Goal: Find specific page/section: Locate a particular part of the current website

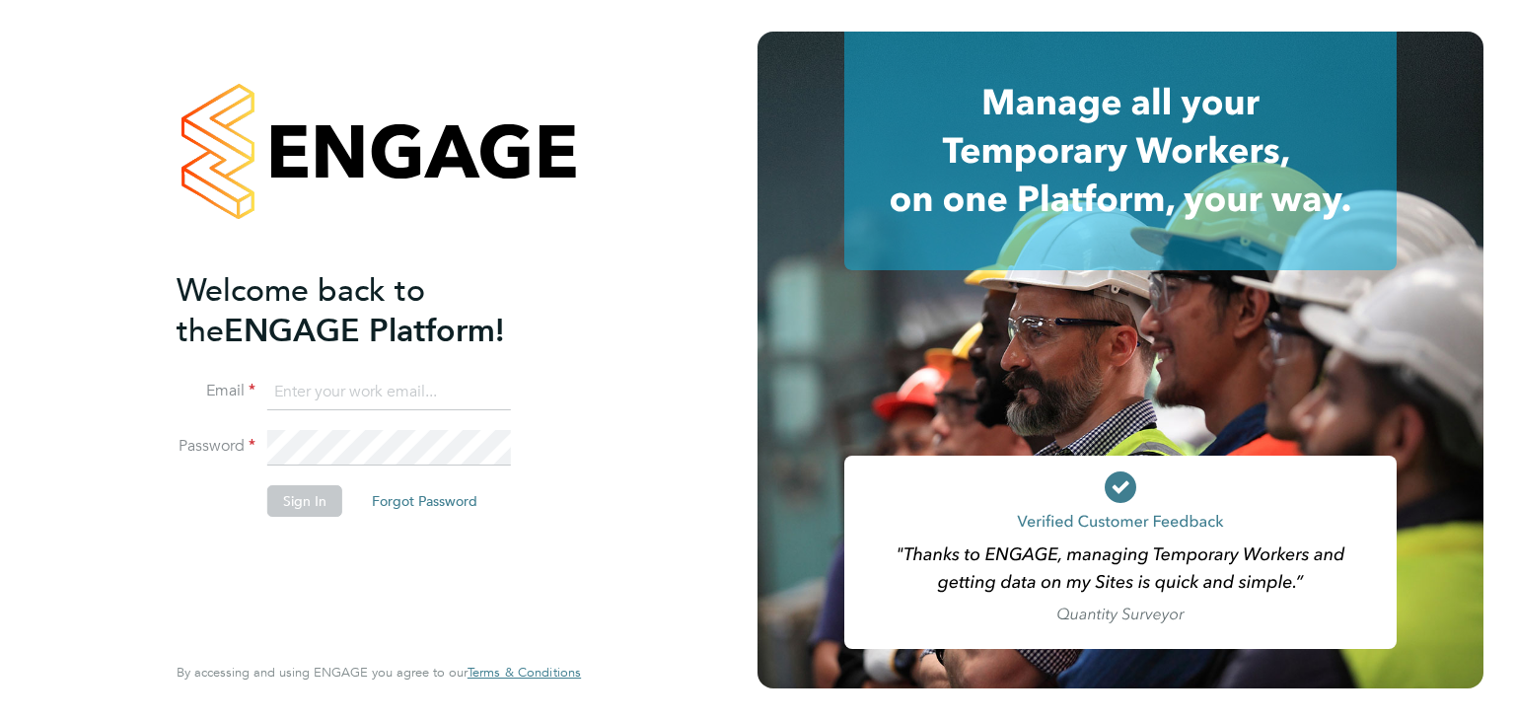
type input "abdullah@securityprojectsltd.co.uk"
click at [295, 508] on button "Sign In" at bounding box center [304, 500] width 75 height 32
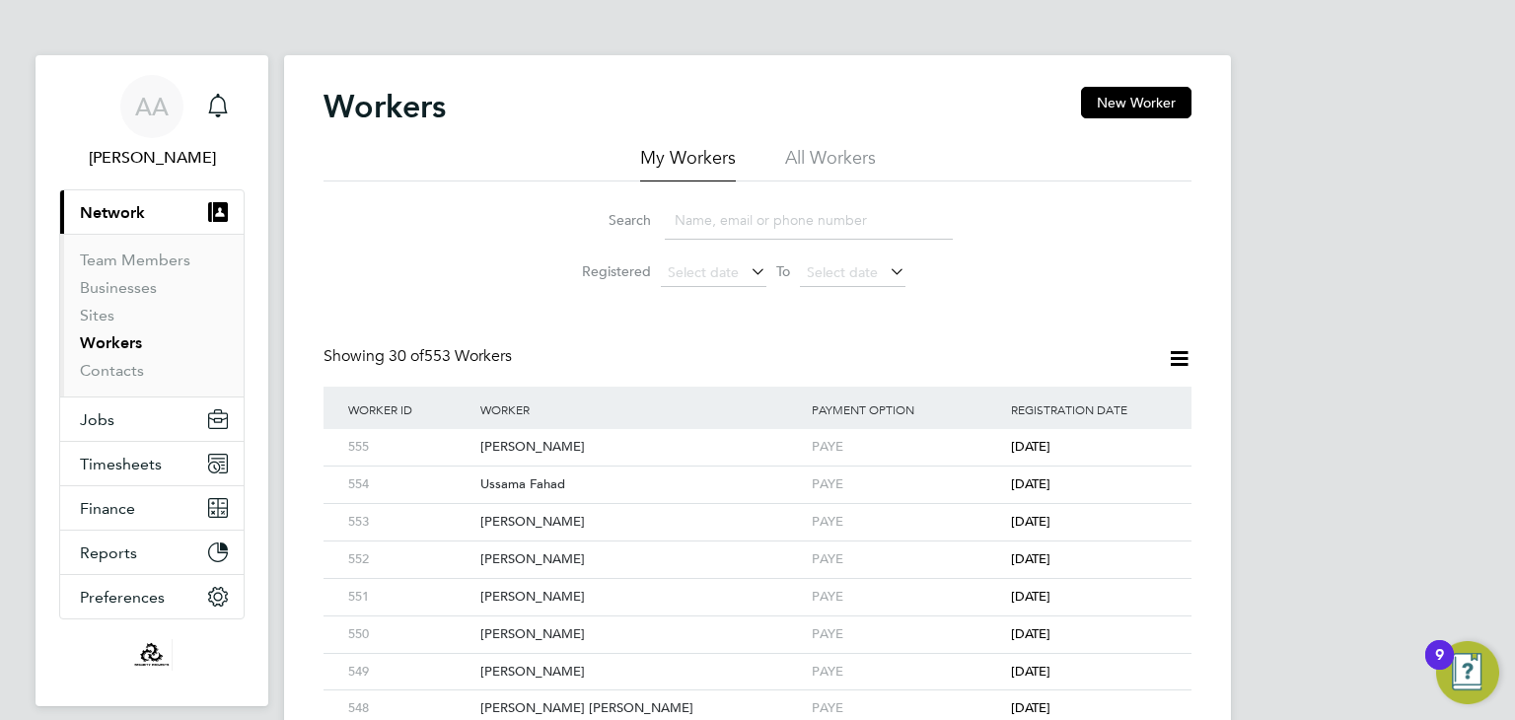
click at [704, 222] on input at bounding box center [809, 220] width 288 height 38
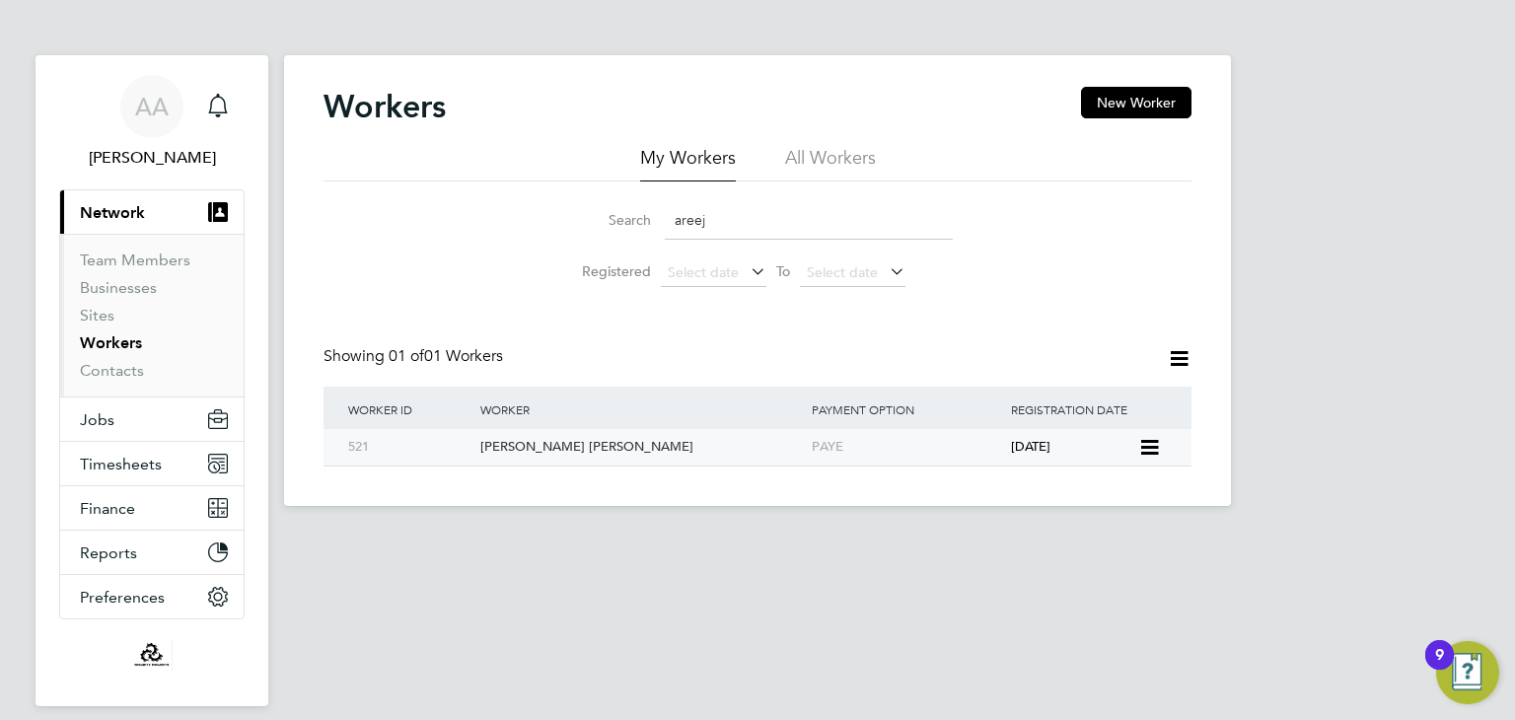
type input "areej"
click at [499, 447] on div "[PERSON_NAME] [PERSON_NAME]" at bounding box center [640, 447] width 331 height 36
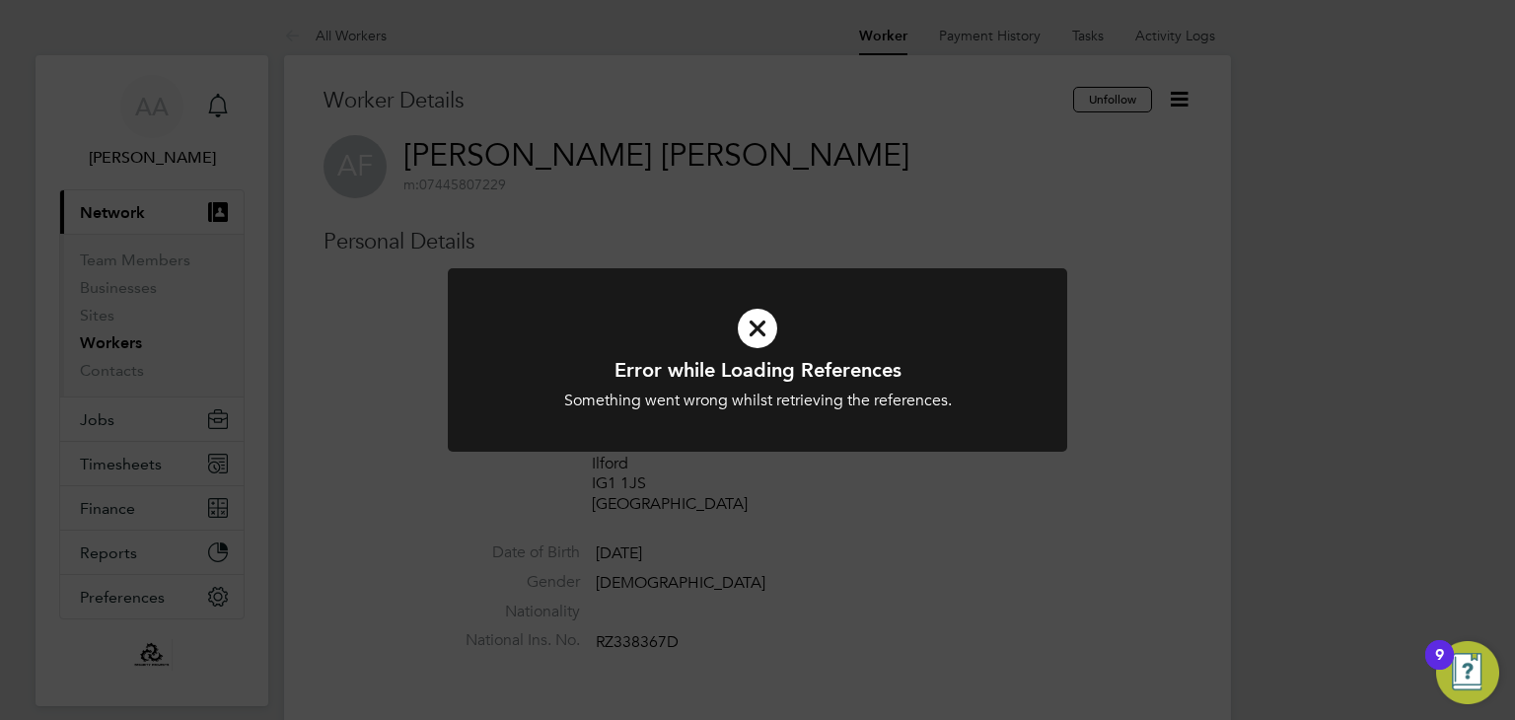
click at [818, 193] on div "Error while Loading References Something went wrong whilst retrieving the refer…" at bounding box center [757, 360] width 1515 height 720
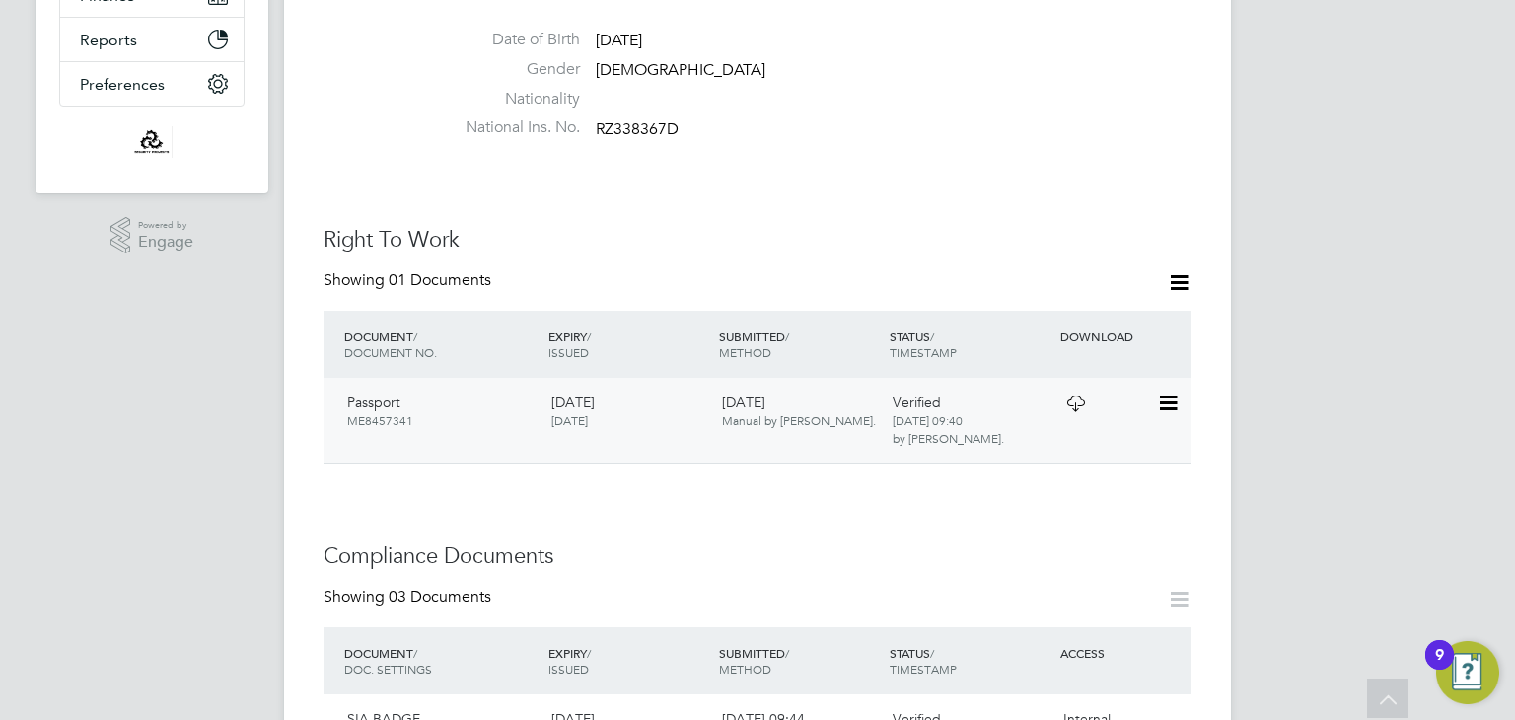
scroll to position [434, 0]
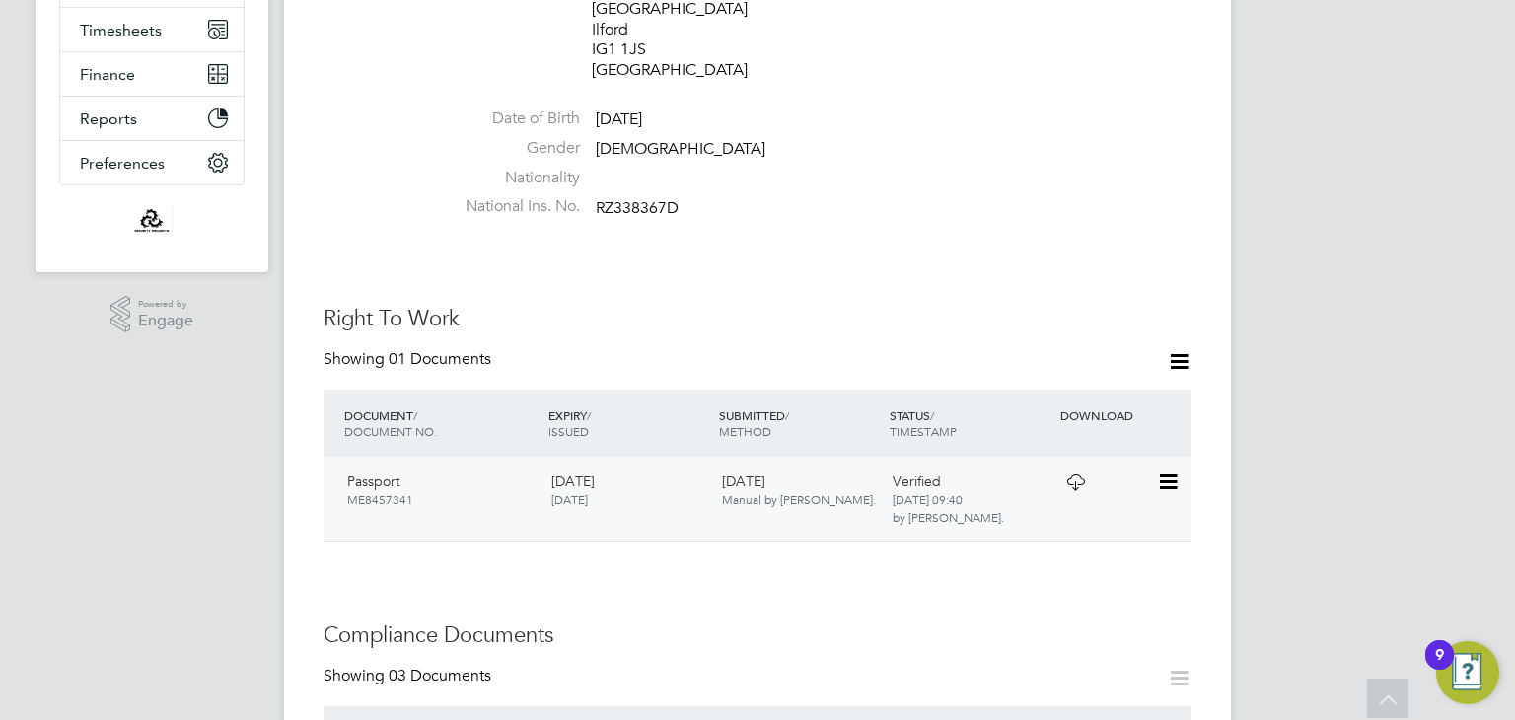
click at [1073, 474] on icon at bounding box center [1075, 482] width 25 height 16
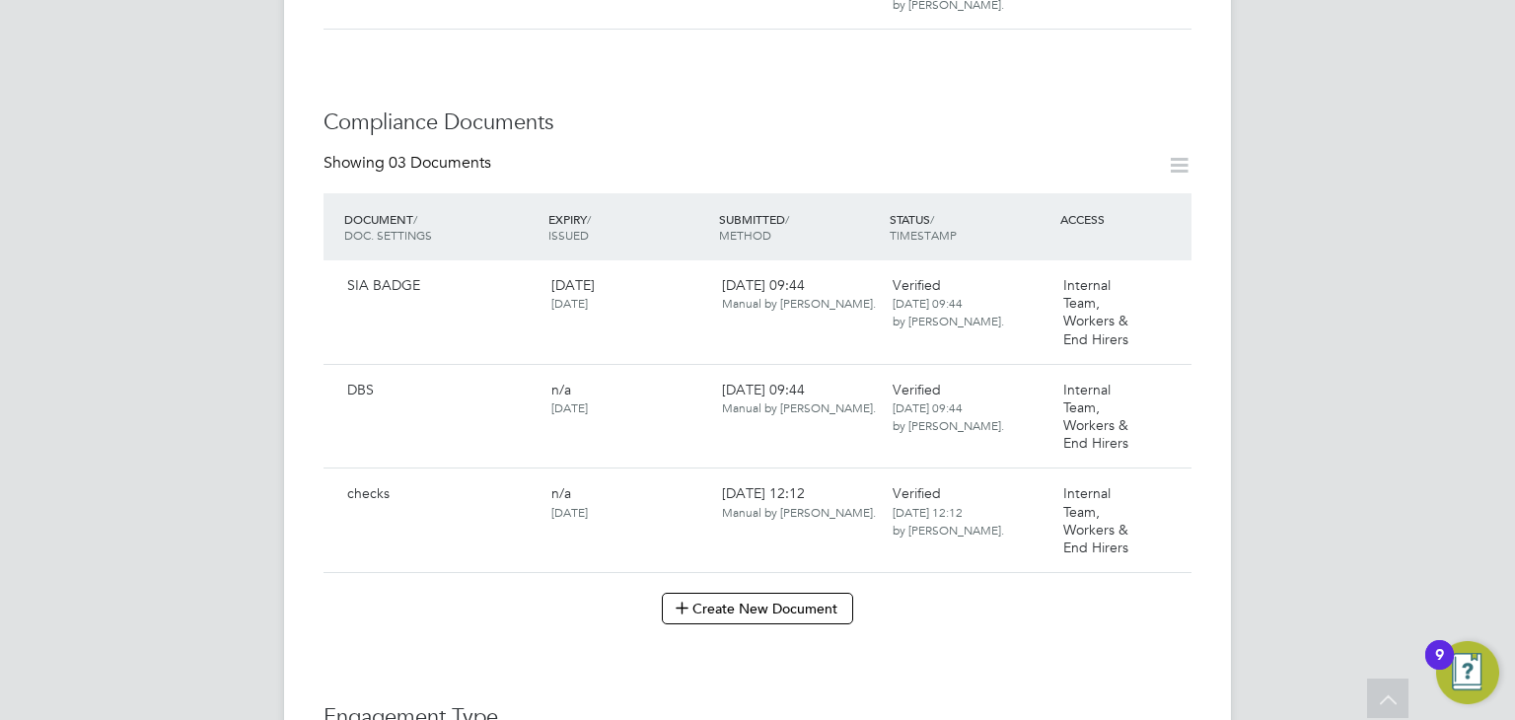
scroll to position [986, 0]
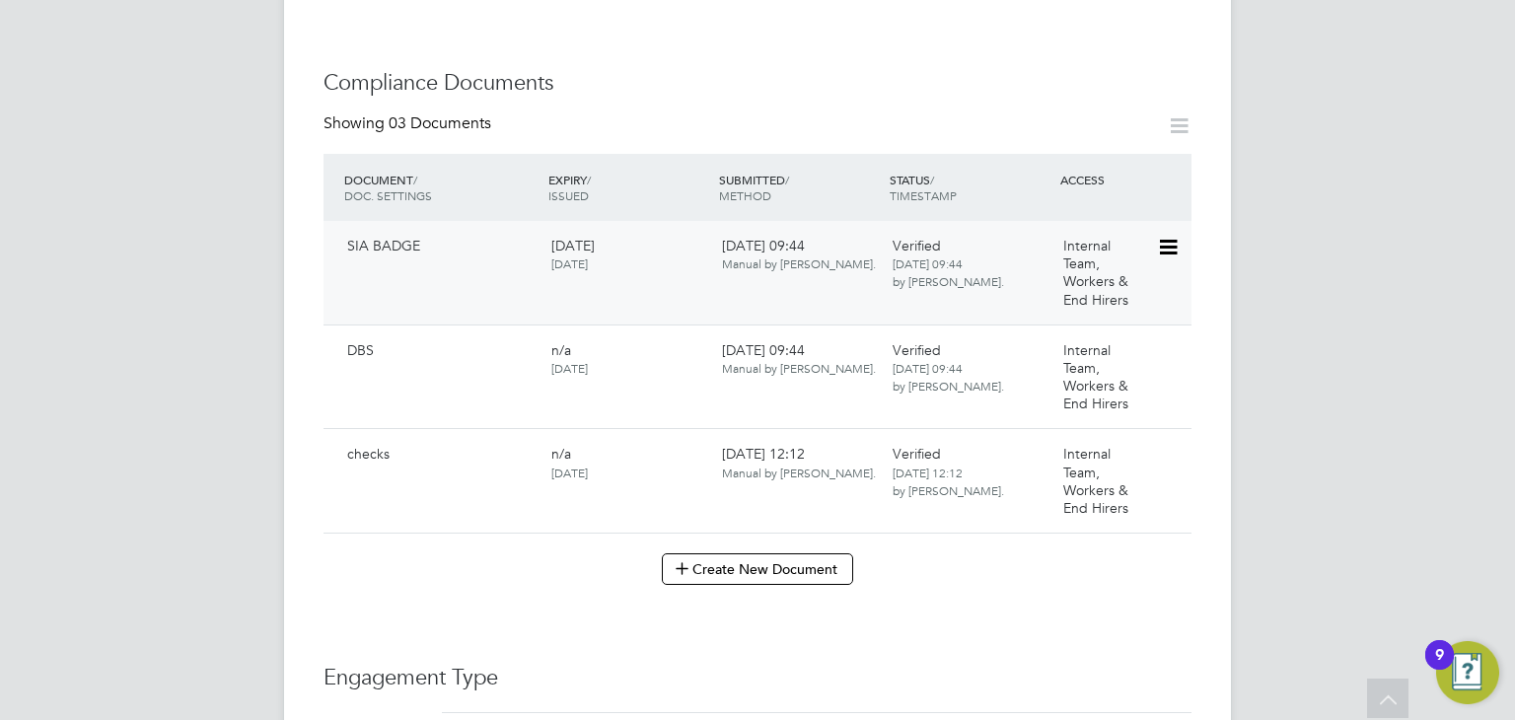
click at [1164, 236] on icon at bounding box center [1167, 248] width 20 height 24
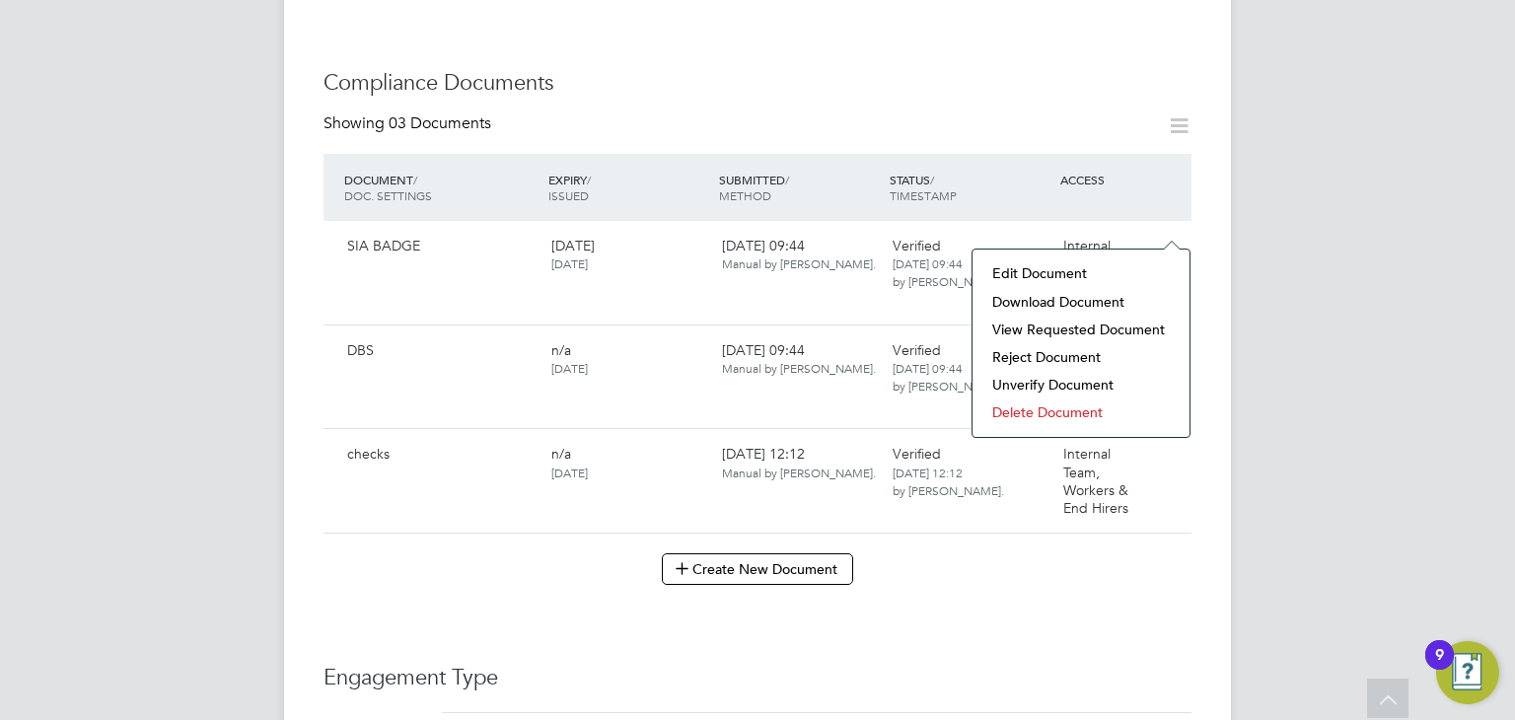
click at [1035, 302] on li "Download Document" at bounding box center [1080, 302] width 197 height 28
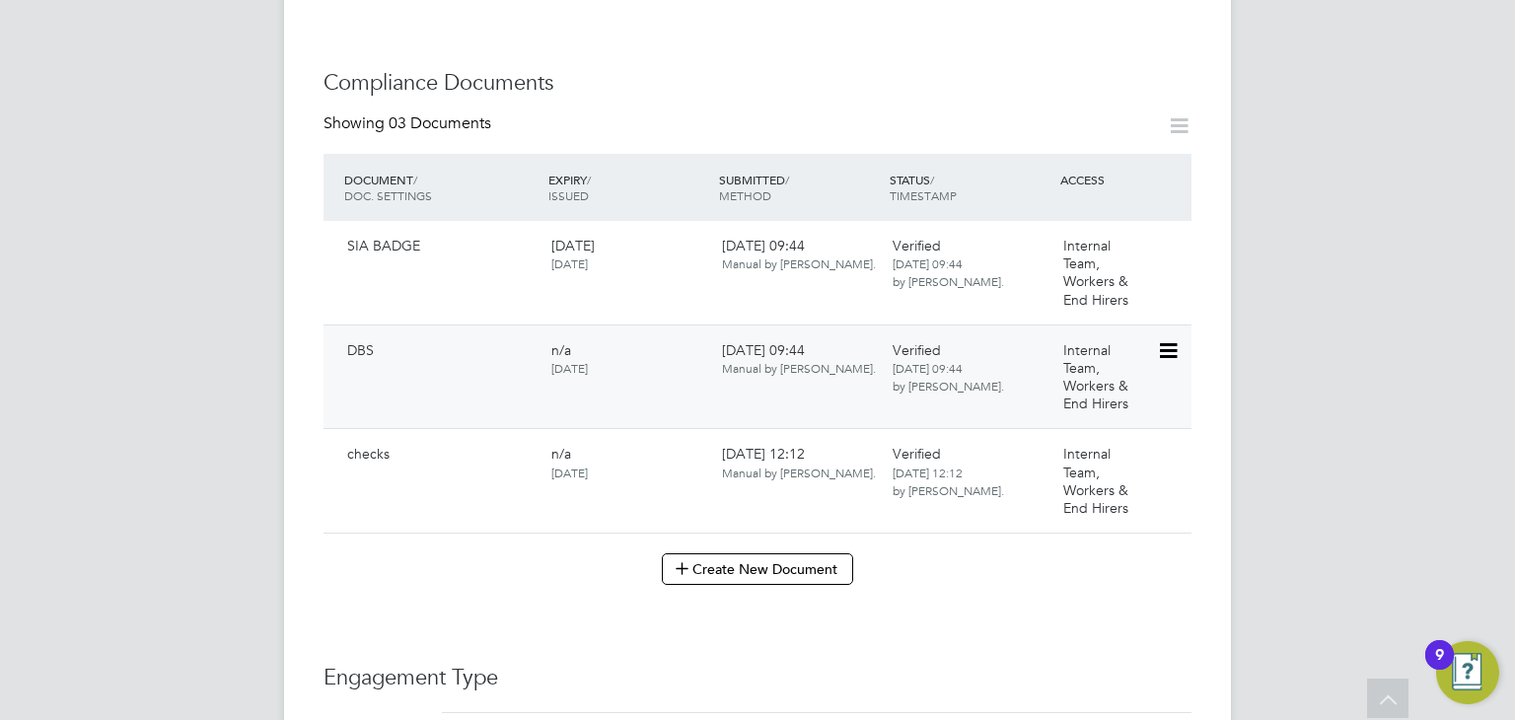
click at [1165, 339] on icon at bounding box center [1167, 351] width 20 height 24
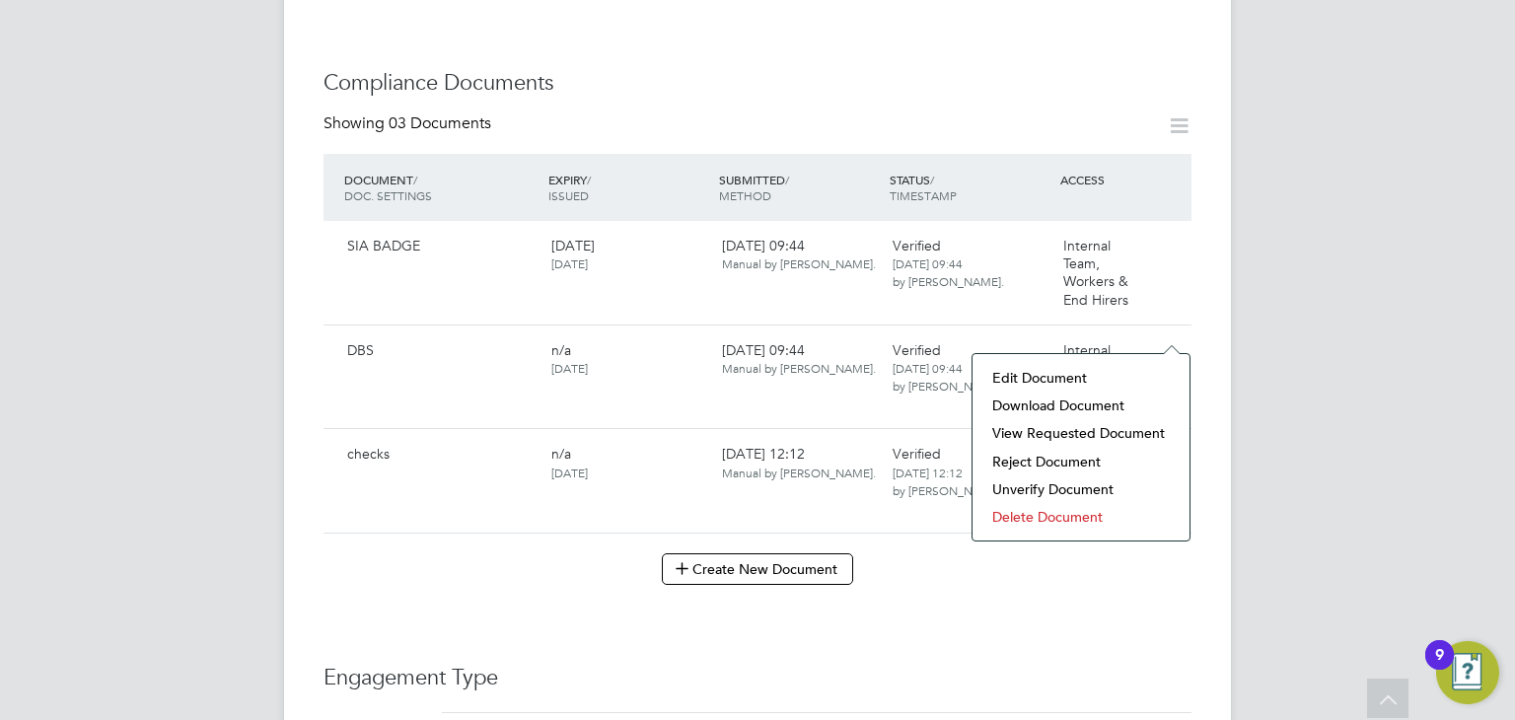
click at [1050, 400] on li "Download Document" at bounding box center [1080, 406] width 197 height 28
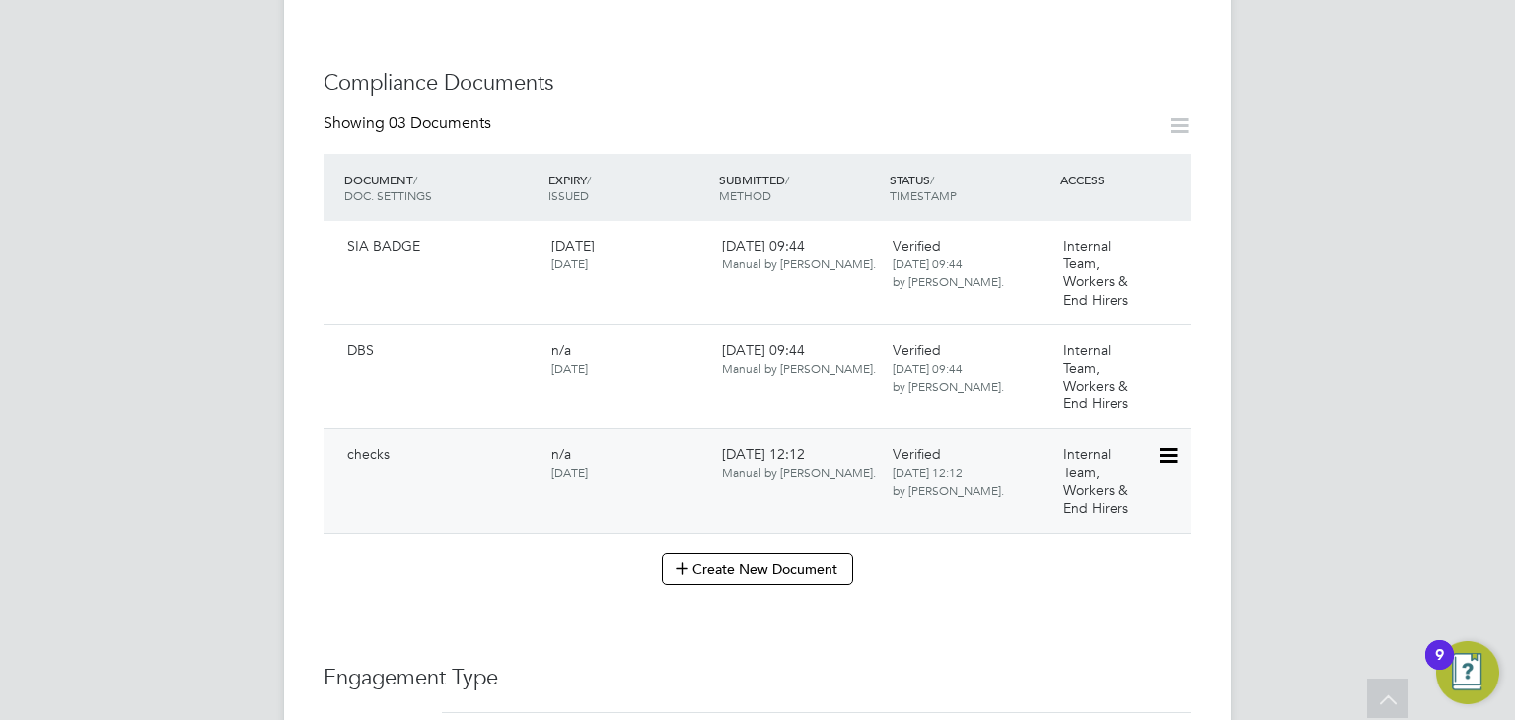
click at [1170, 444] on icon at bounding box center [1167, 456] width 20 height 24
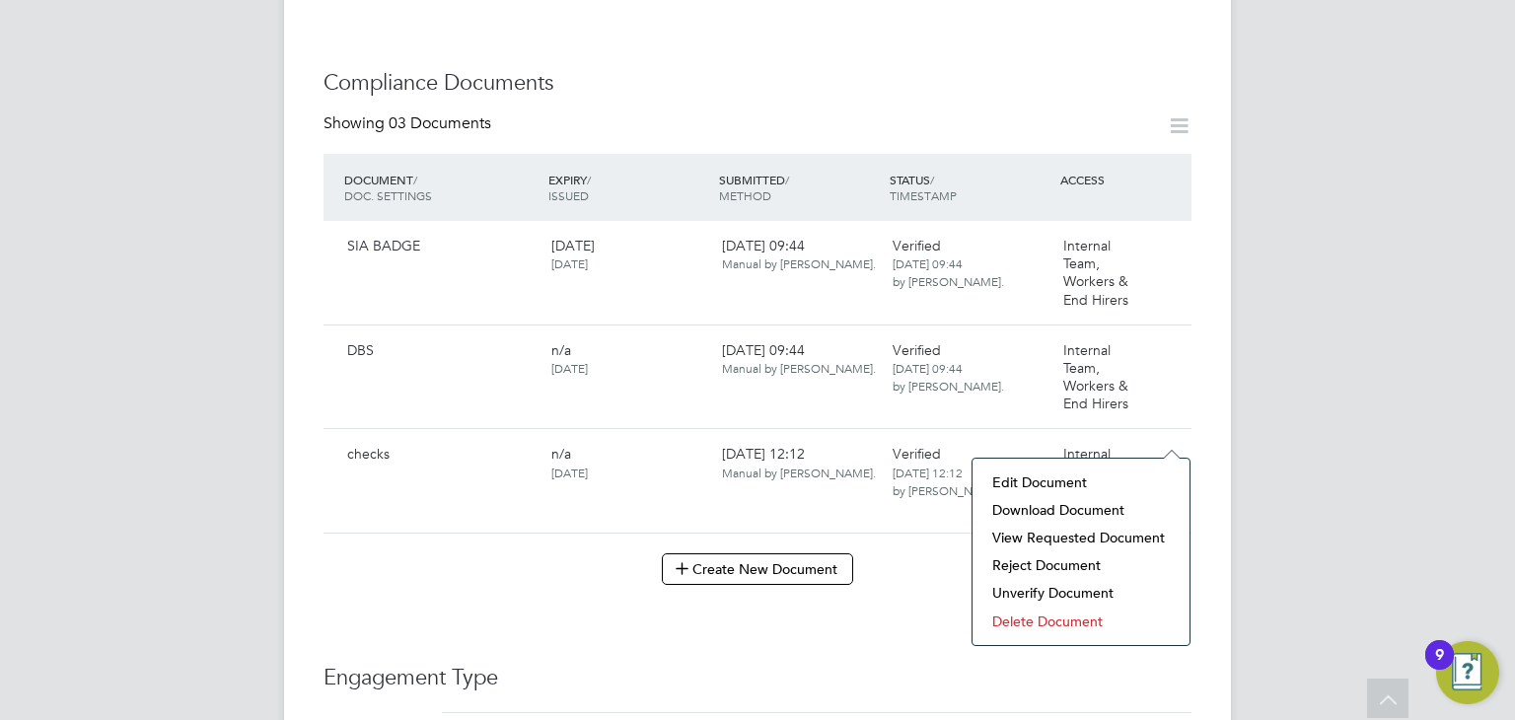
click at [1046, 510] on li "Download Document" at bounding box center [1080, 510] width 197 height 28
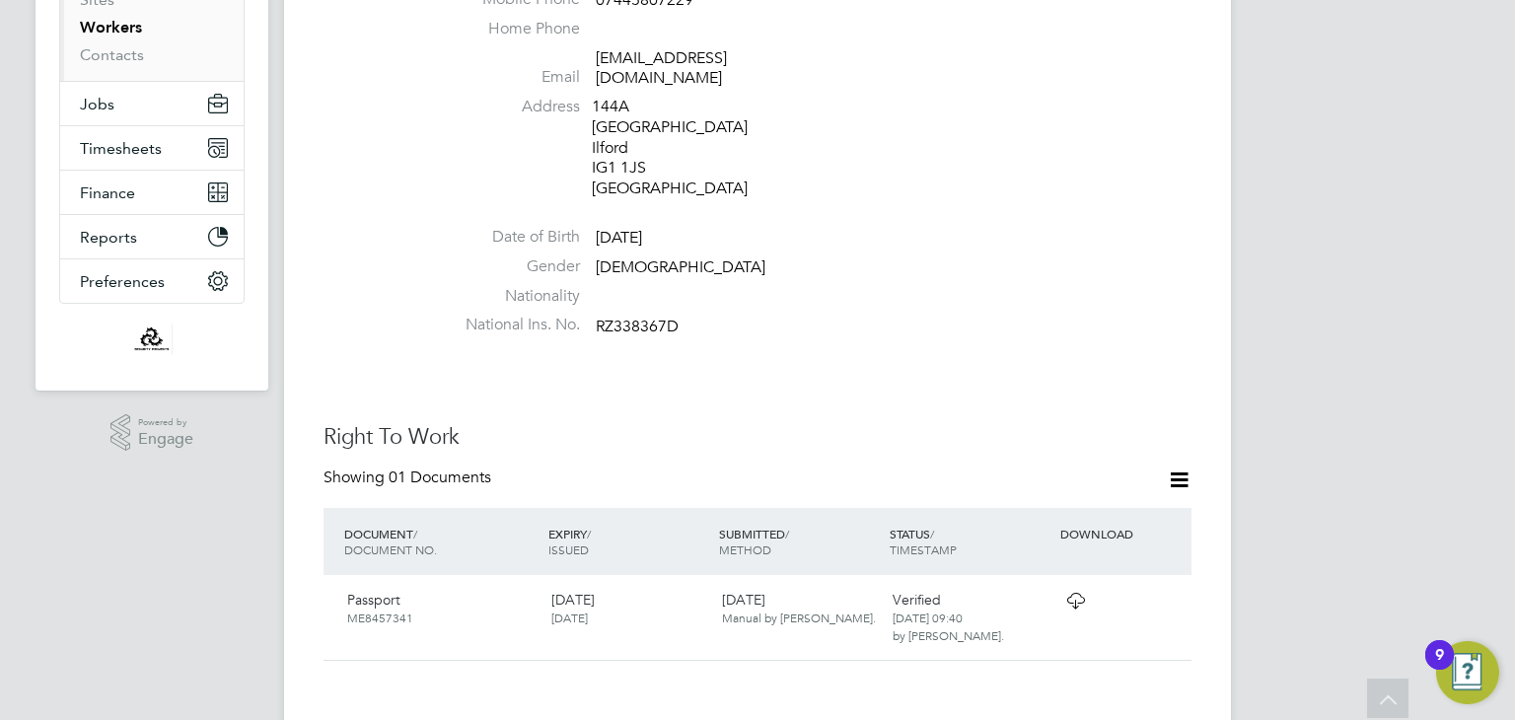
scroll to position [0, 0]
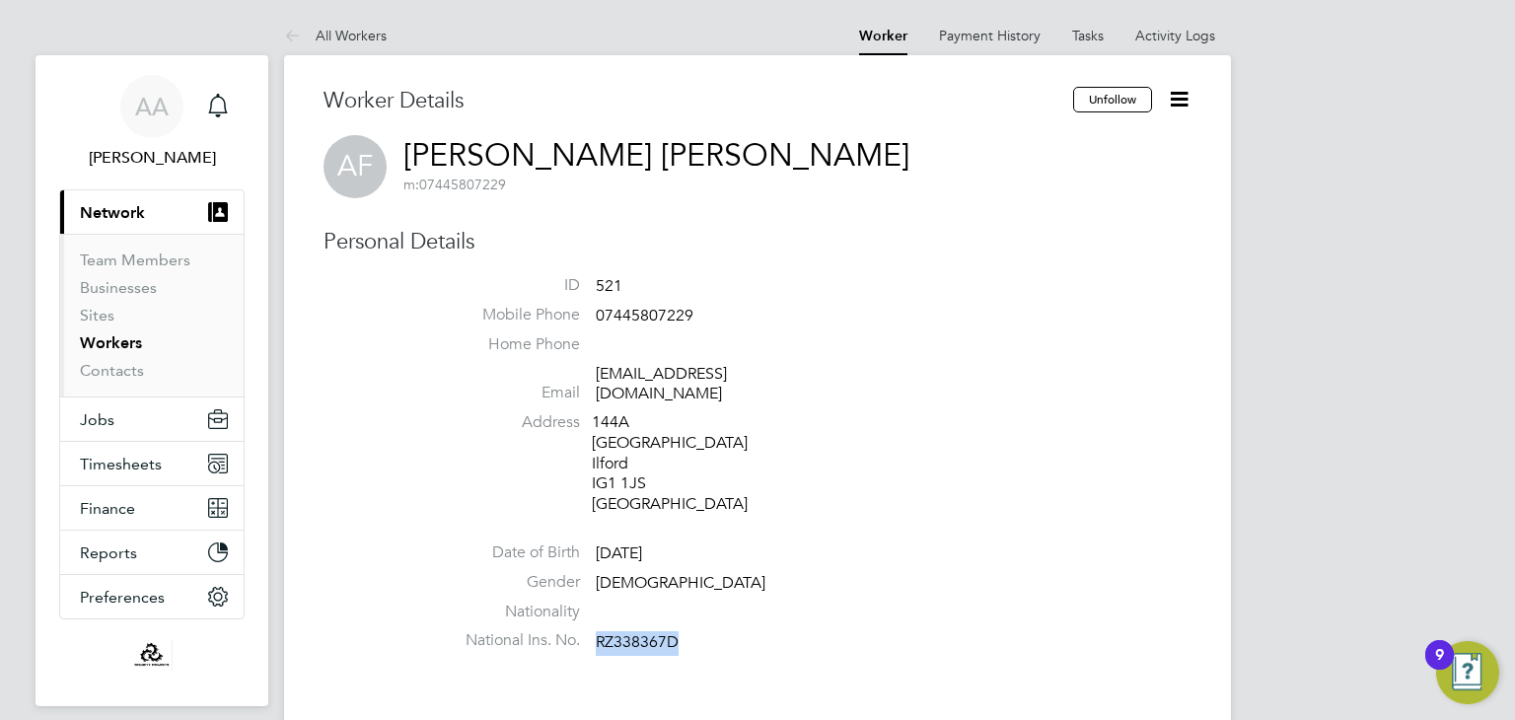
drag, startPoint x: 596, startPoint y: 621, endPoint x: 686, endPoint y: 617, distance: 90.8
click at [686, 630] on li "National Ins. No. RZ338367D" at bounding box center [816, 645] width 749 height 30
copy span "RZ338367D"
drag, startPoint x: 591, startPoint y: 464, endPoint x: 662, endPoint y: 469, distance: 71.2
click at [662, 469] on li "Address [STREET_ADDRESS]" at bounding box center [816, 465] width 749 height 107
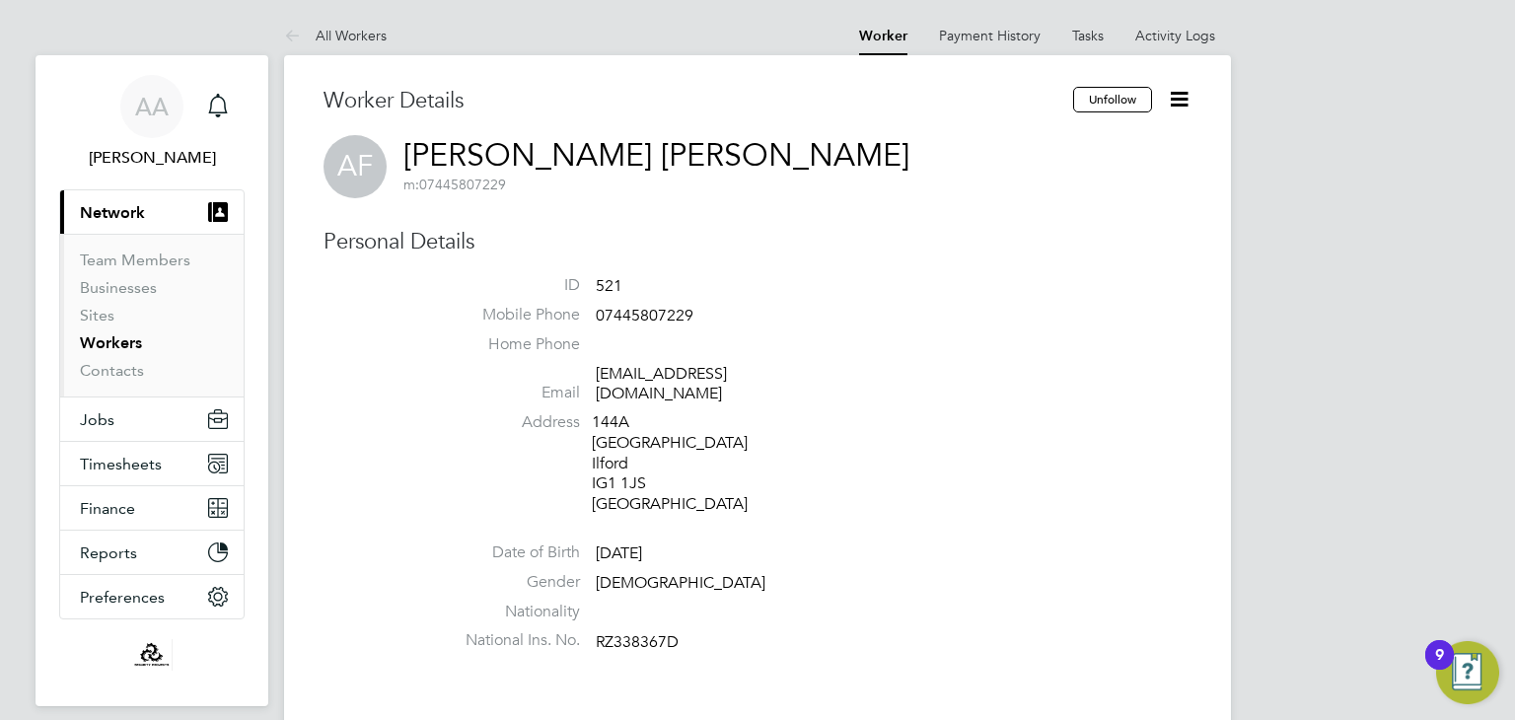
click at [476, 459] on li "Address [STREET_ADDRESS]" at bounding box center [816, 465] width 749 height 107
drag, startPoint x: 596, startPoint y: 313, endPoint x: 702, endPoint y: 314, distance: 106.5
click at [702, 314] on li "Mobile Phone [PHONE_NUMBER]" at bounding box center [816, 320] width 749 height 30
copy span "07445807229"
drag, startPoint x: 596, startPoint y: 373, endPoint x: 739, endPoint y: 381, distance: 143.2
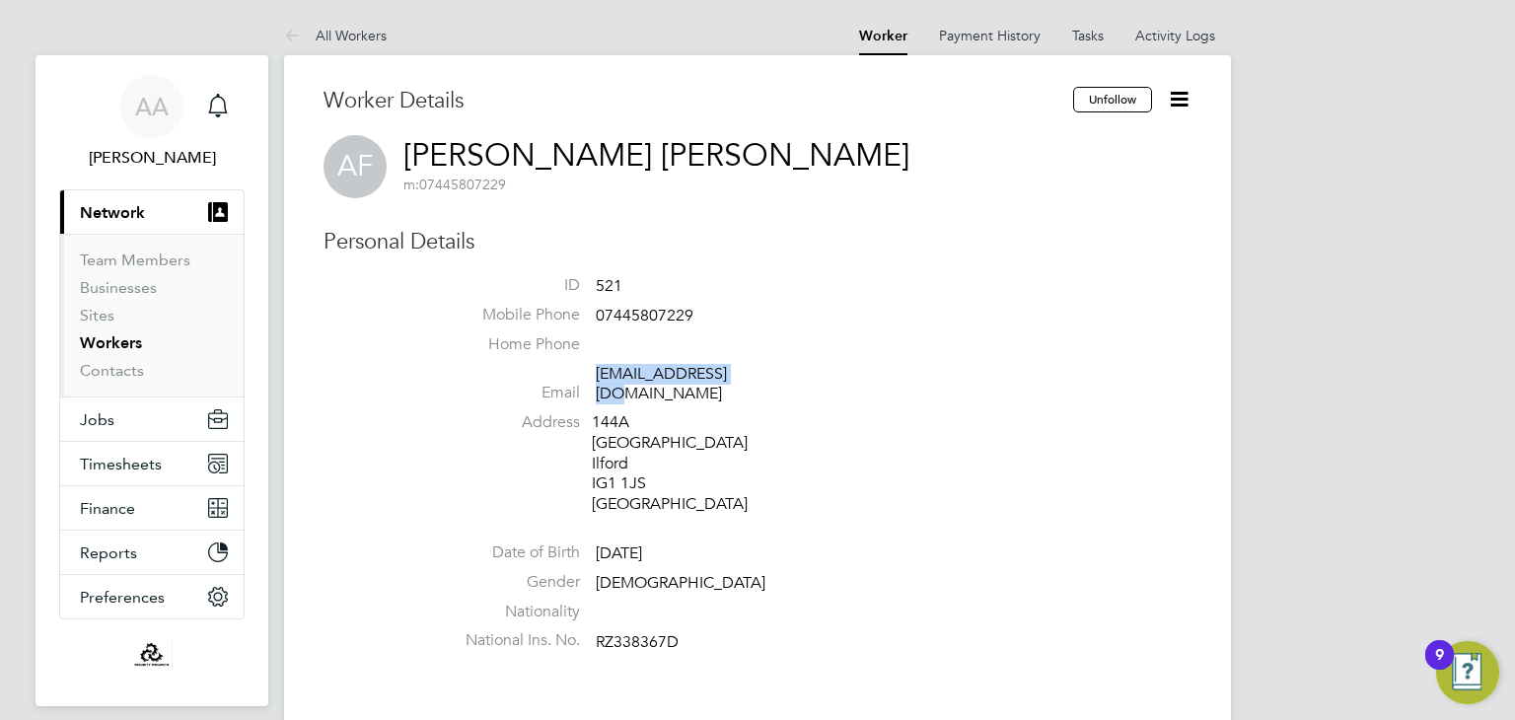
click at [739, 381] on span "[EMAIL_ADDRESS][DOMAIN_NAME]" at bounding box center [689, 384] width 187 height 41
click at [1021, 301] on li "ID 521" at bounding box center [816, 290] width 749 height 30
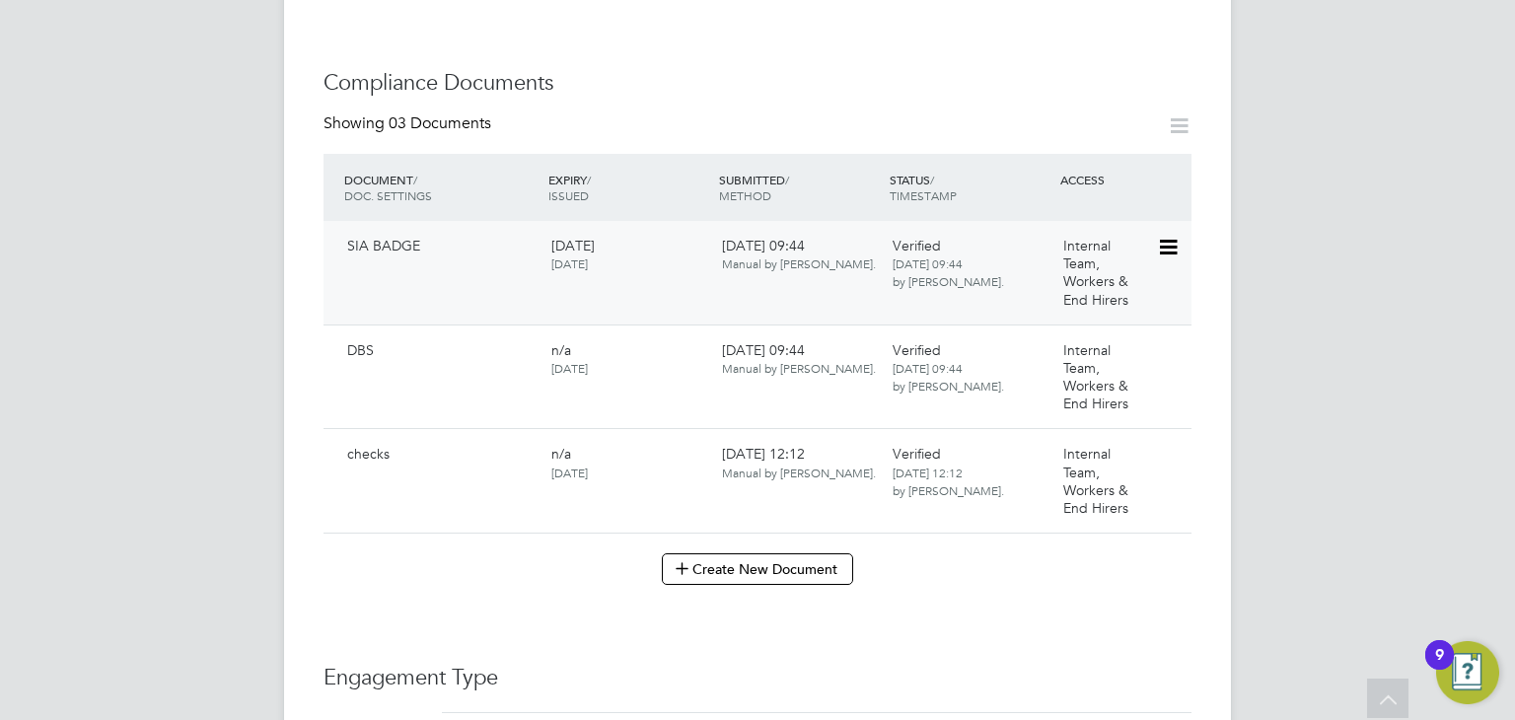
scroll to position [1065, 0]
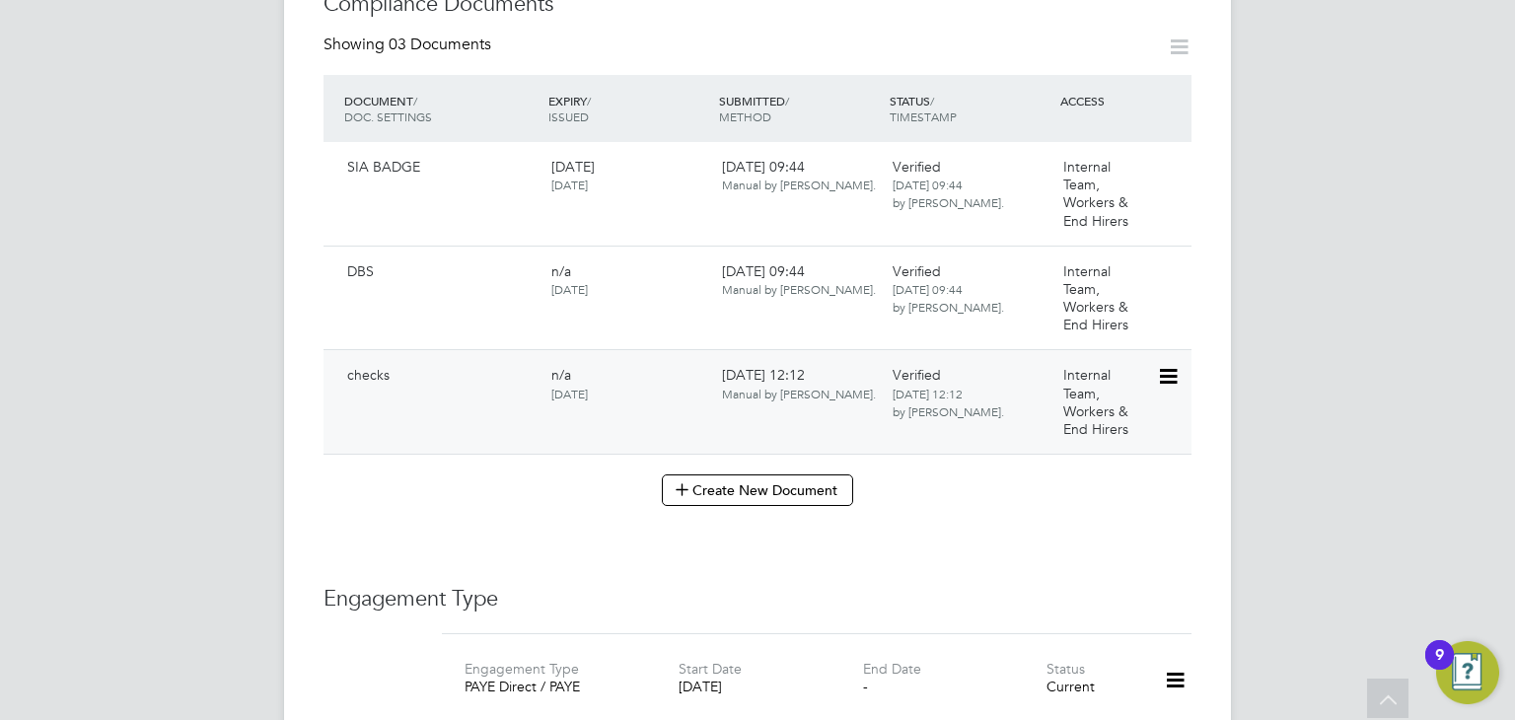
click at [1163, 365] on icon at bounding box center [1167, 377] width 20 height 24
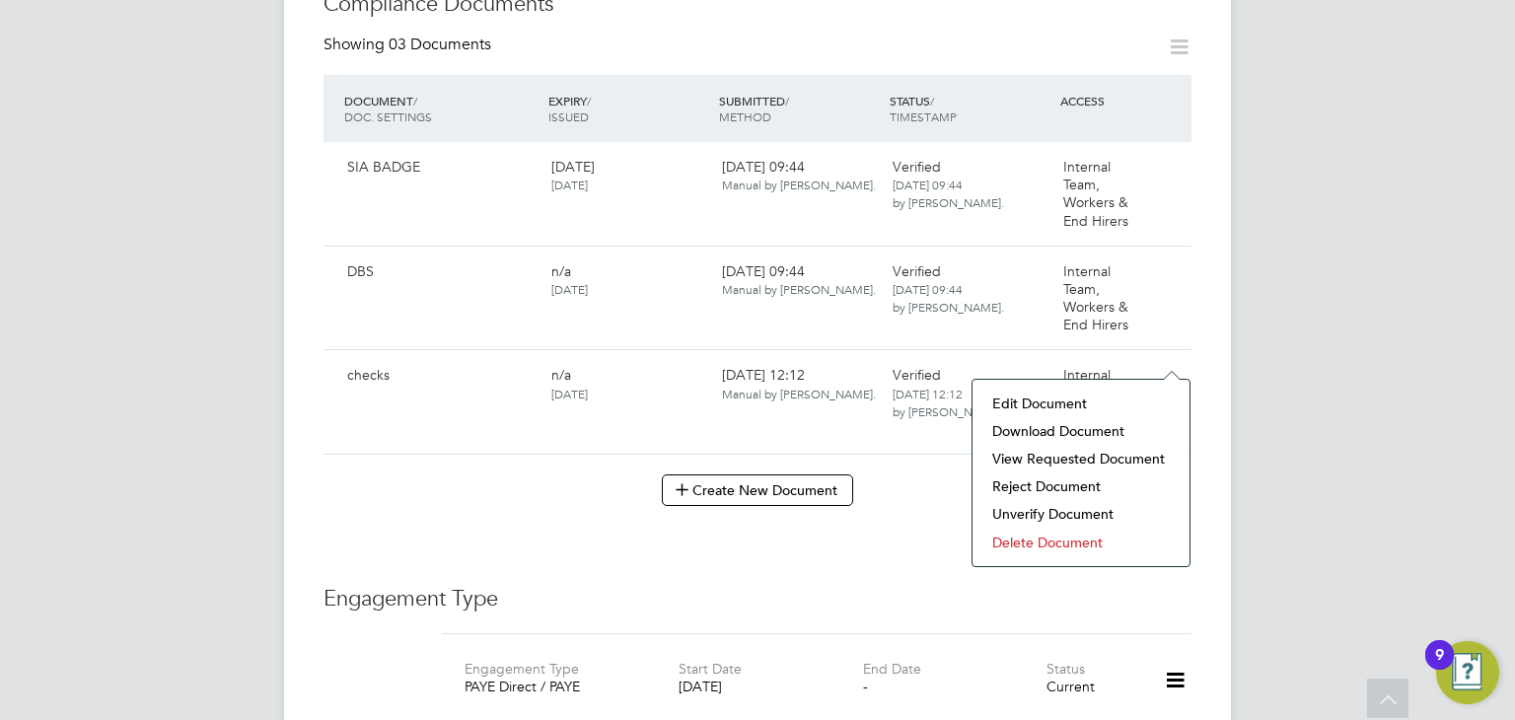
click at [1046, 428] on li "Download Document" at bounding box center [1080, 431] width 197 height 28
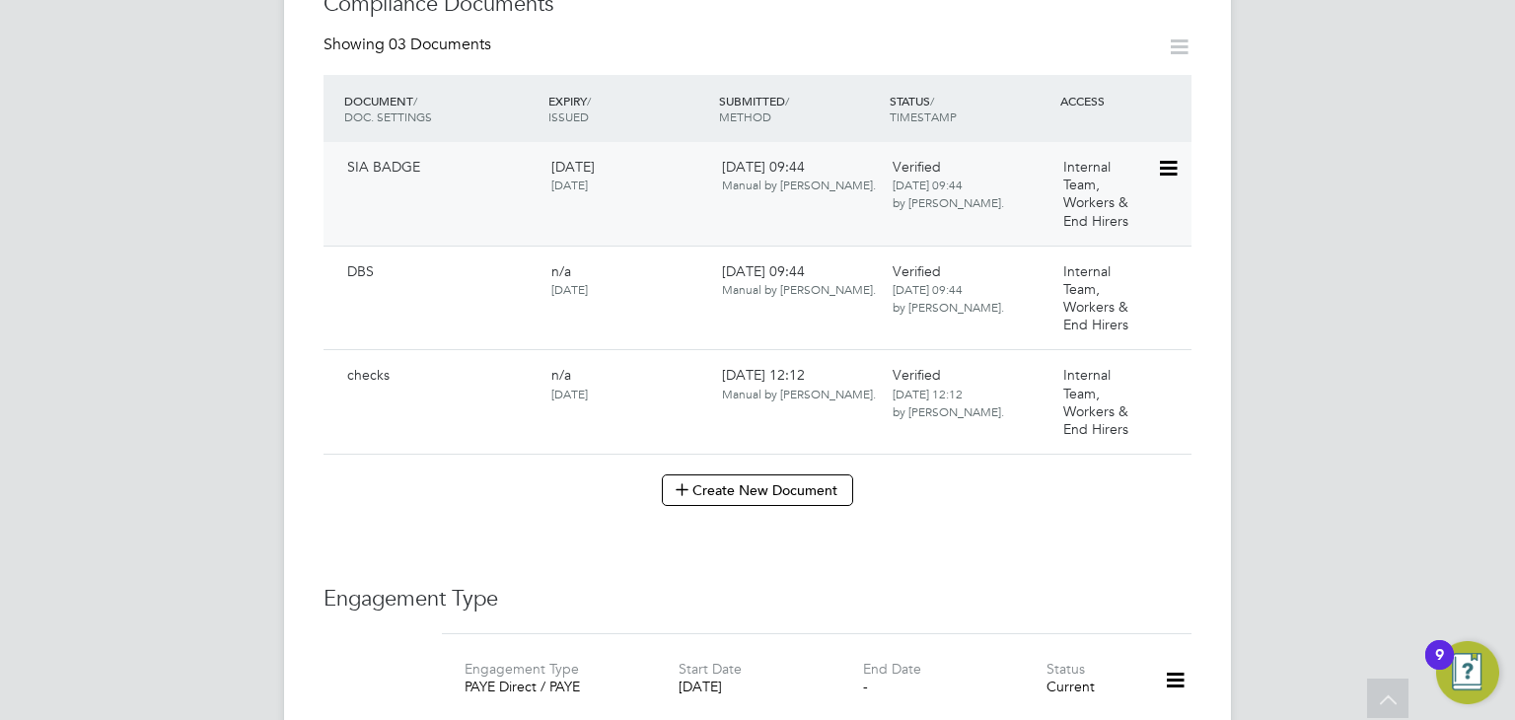
click at [1167, 157] on icon at bounding box center [1167, 169] width 20 height 24
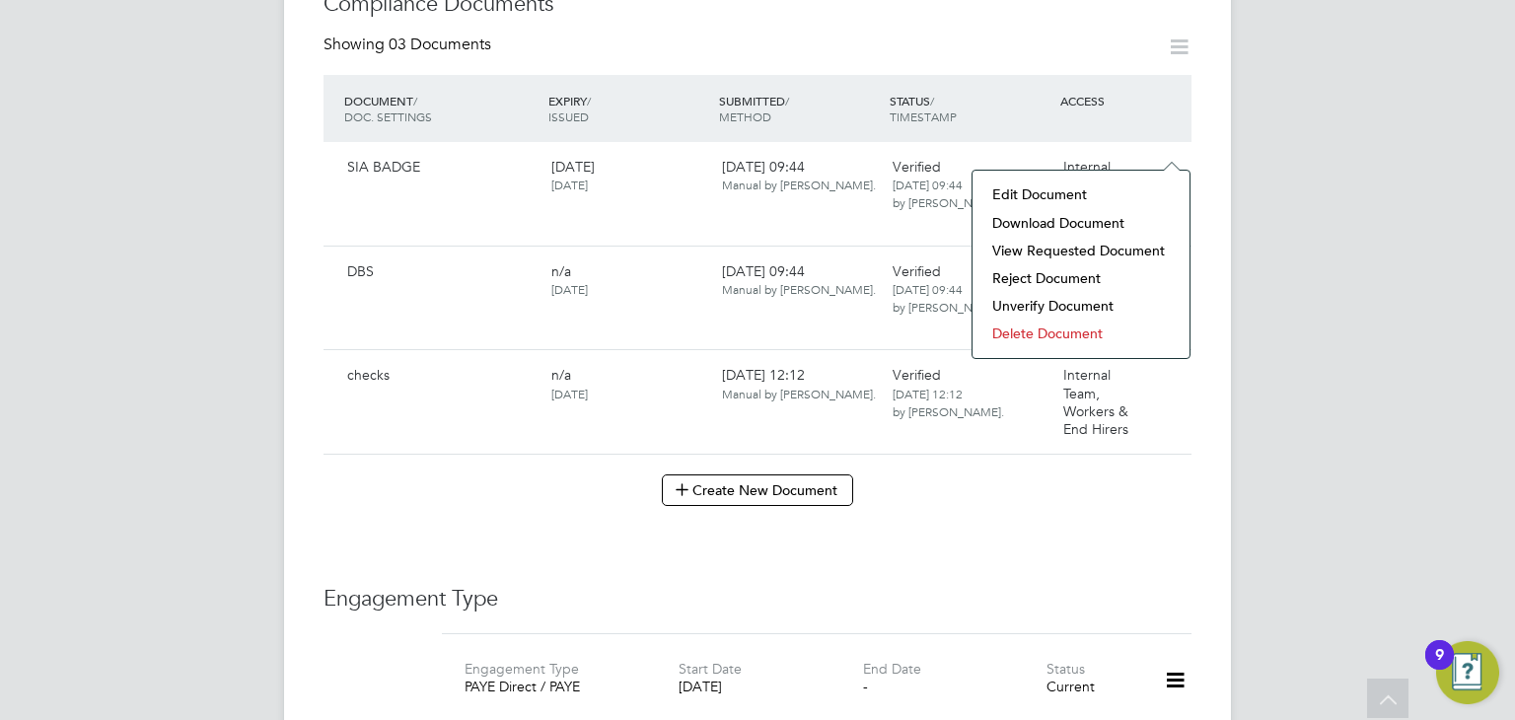
click at [1061, 223] on li "Download Document" at bounding box center [1080, 223] width 197 height 28
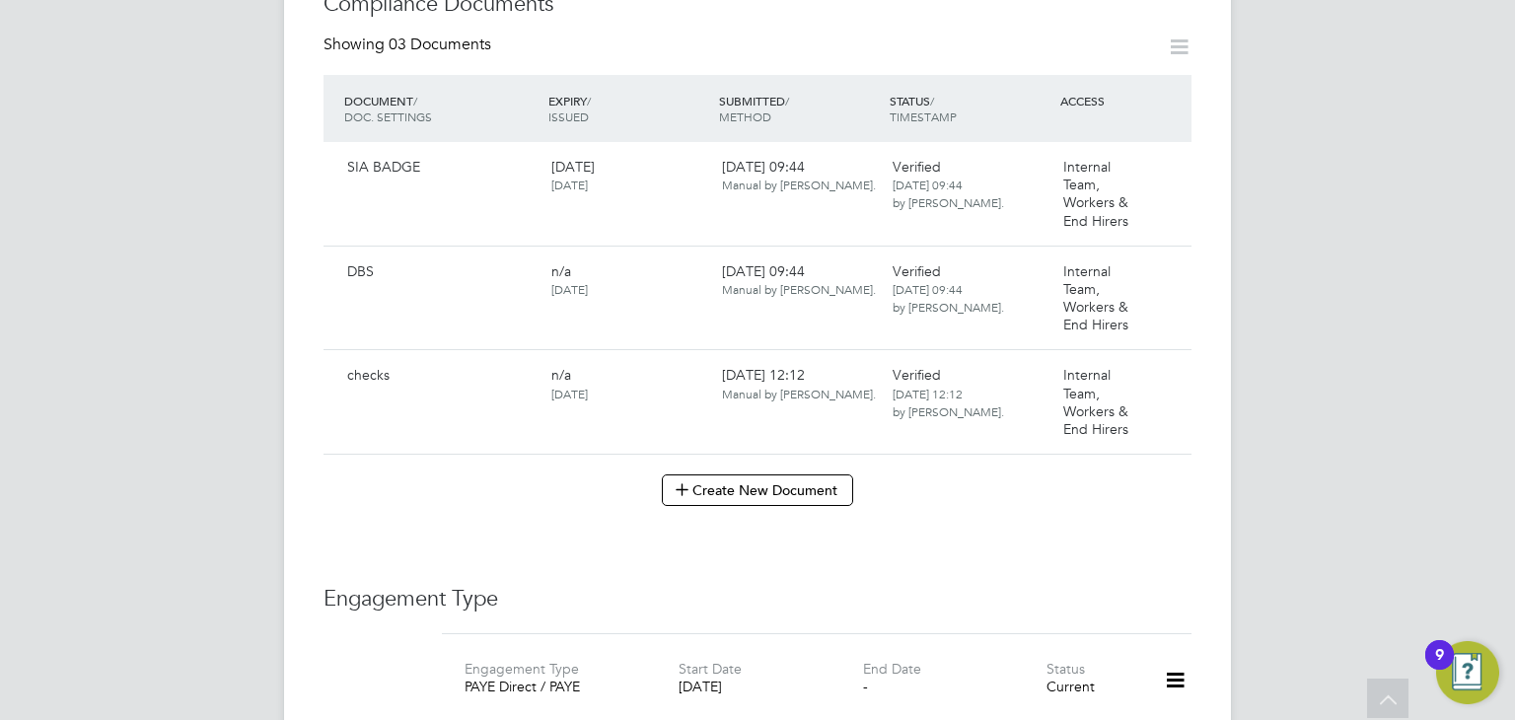
click at [1210, 281] on div "Worker Details Unfollow AF [PERSON_NAME] [PERSON_NAME] m: 07445807229 Personal …" at bounding box center [757, 296] width 947 height 2613
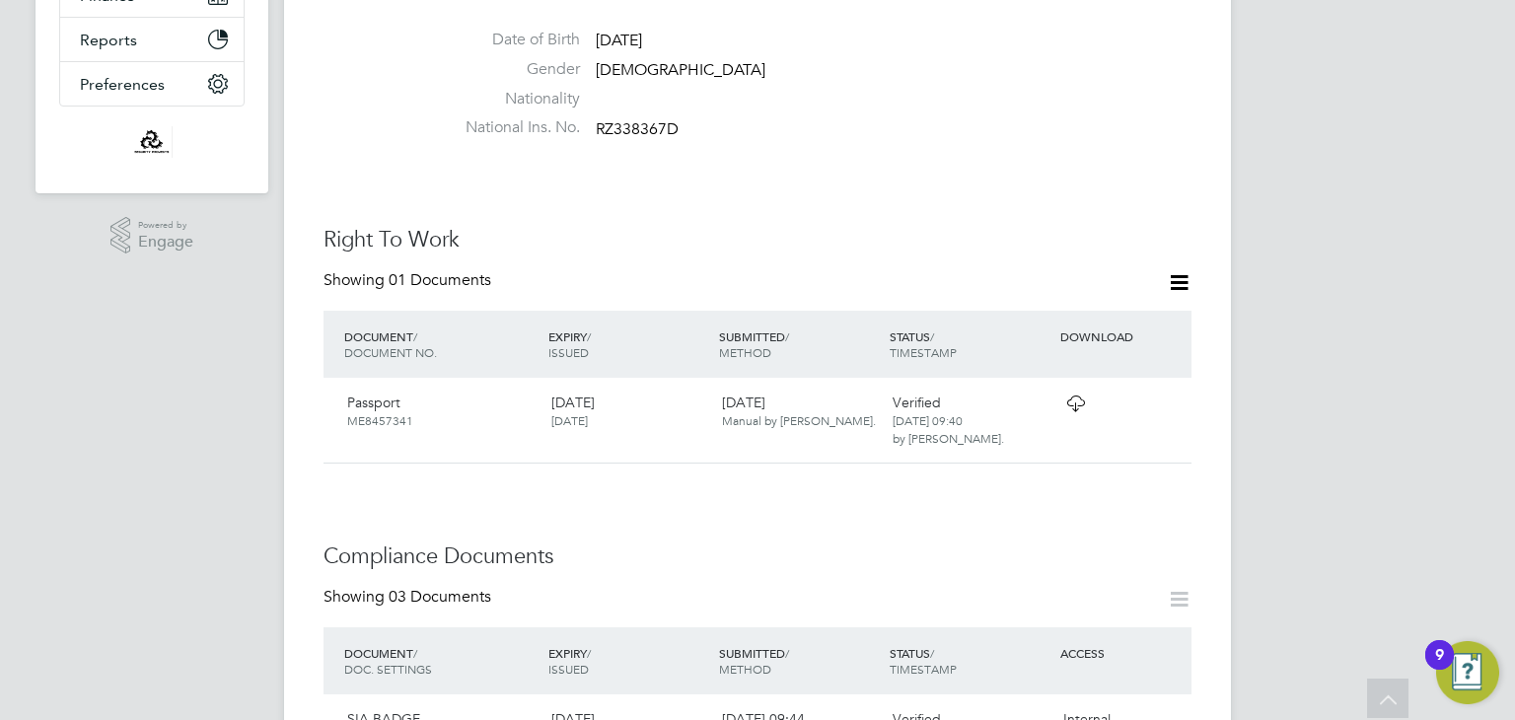
scroll to position [473, 0]
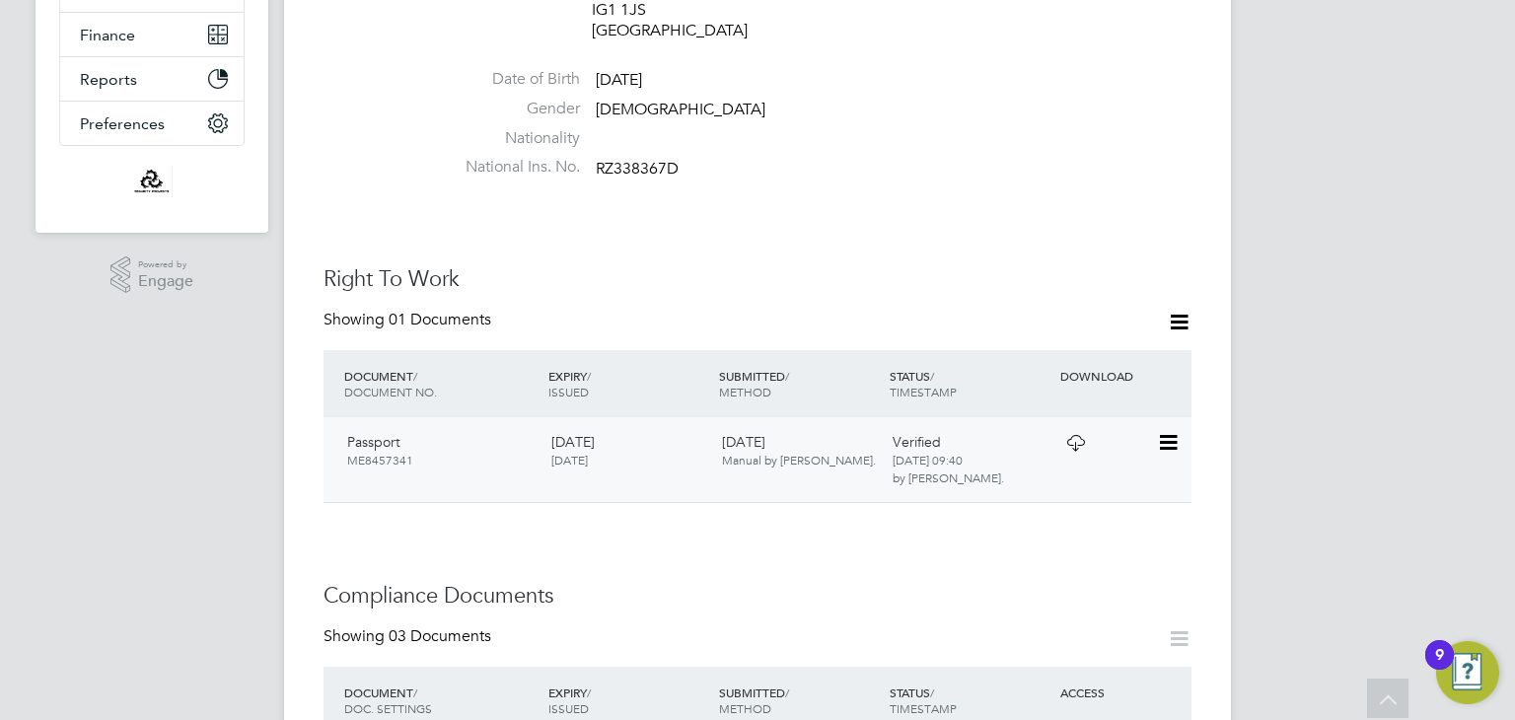
click at [1073, 435] on icon at bounding box center [1075, 443] width 25 height 16
